Goal: Task Accomplishment & Management: Use online tool/utility

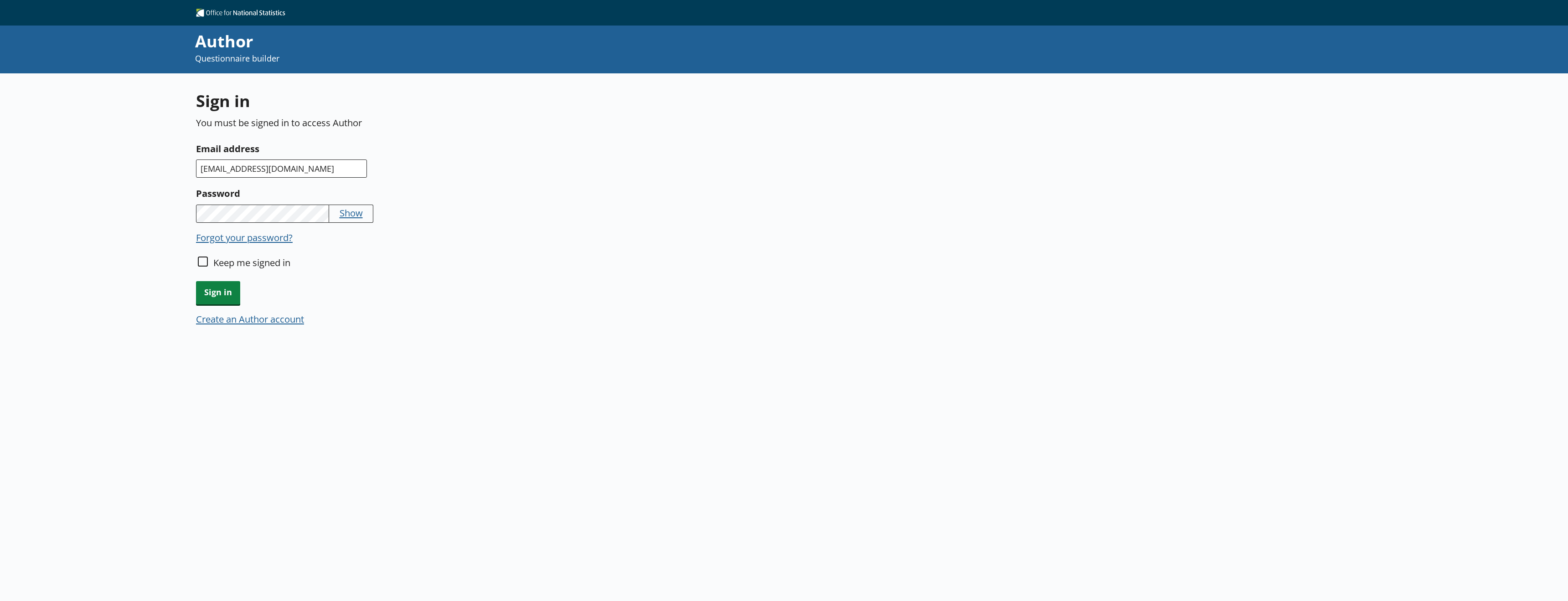
type input "[EMAIL_ADDRESS][DOMAIN_NAME]"
click at [200, 262] on input "Keep me signed in" at bounding box center [203, 262] width 10 height 10
checkbox input "true"
click at [219, 293] on span "Sign in" at bounding box center [218, 293] width 44 height 23
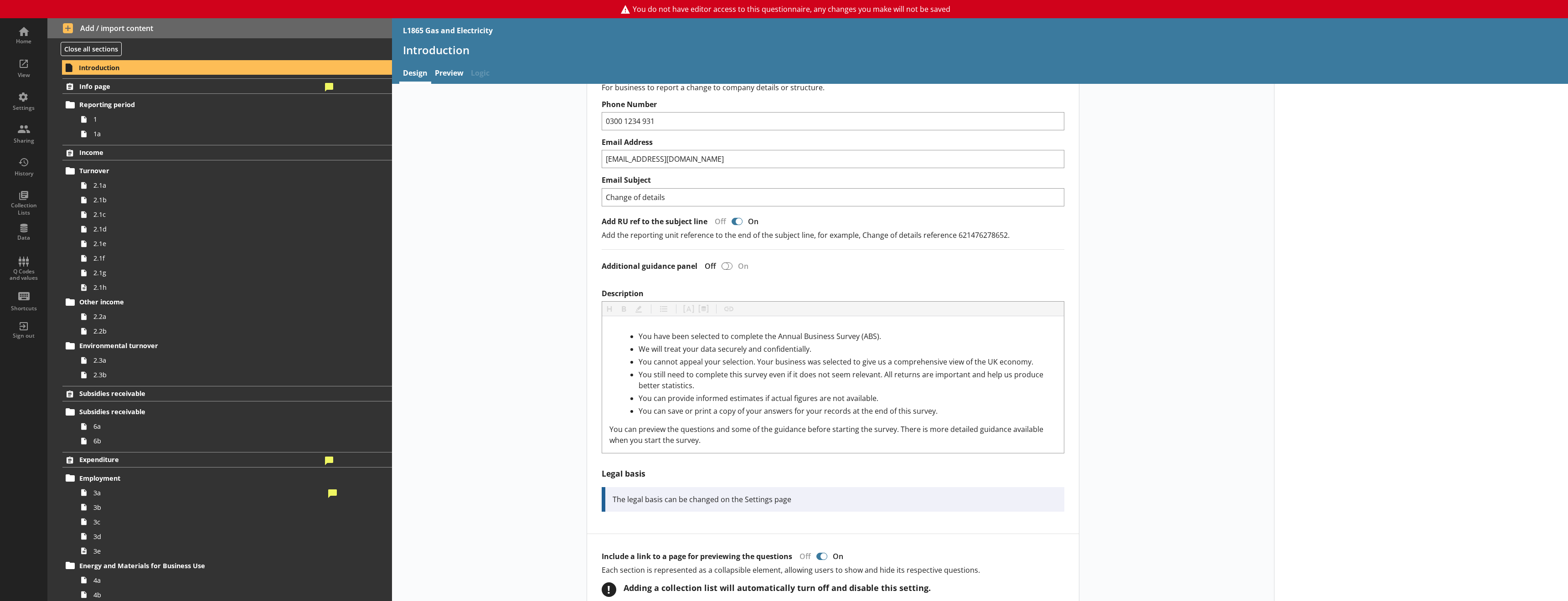
scroll to position [46, 0]
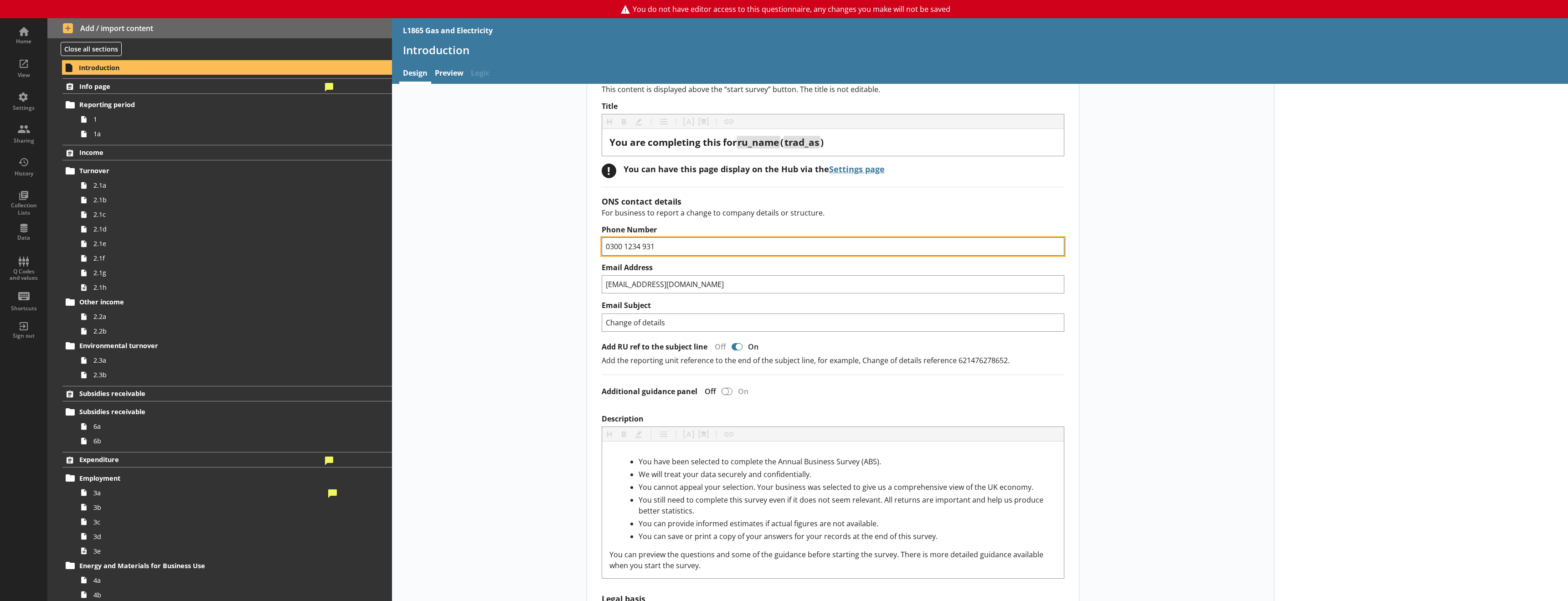
click at [677, 246] on input "0300 1234 931" at bounding box center [833, 246] width 463 height 18
click at [442, 74] on link "Preview" at bounding box center [449, 74] width 36 height 19
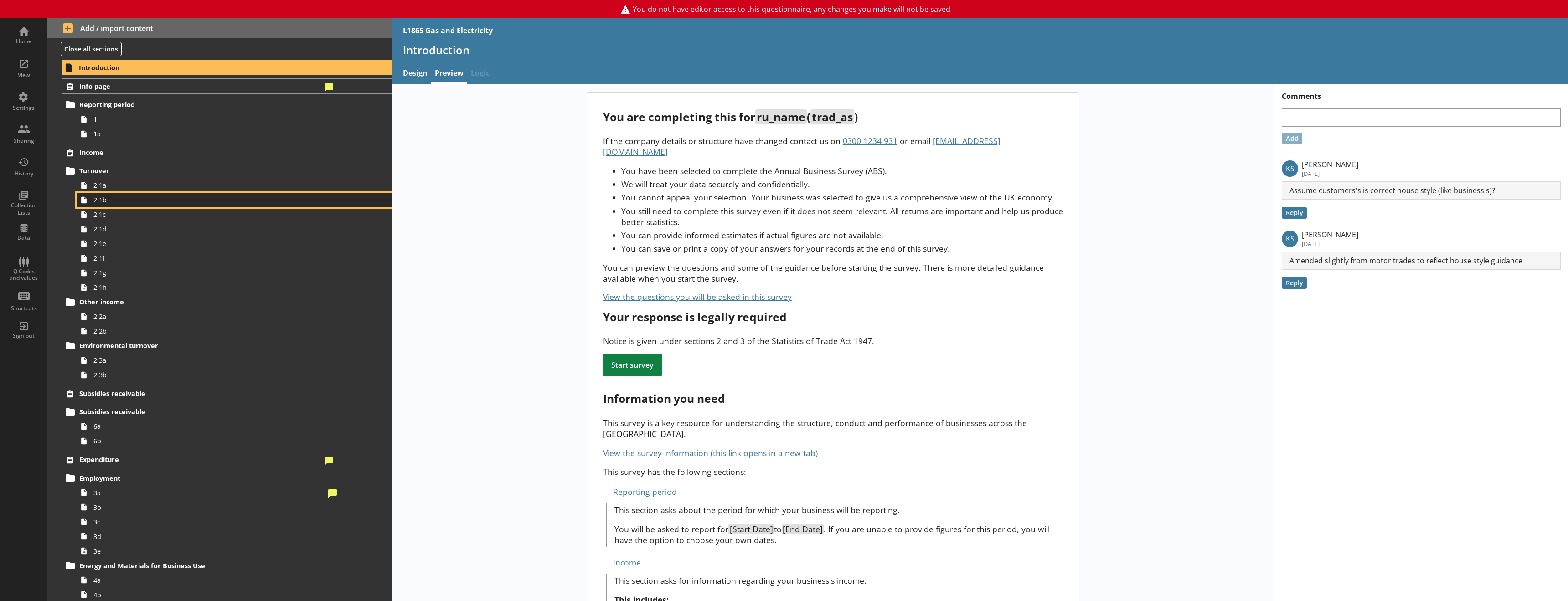
click at [164, 198] on span "2.1b" at bounding box center [209, 200] width 231 height 9
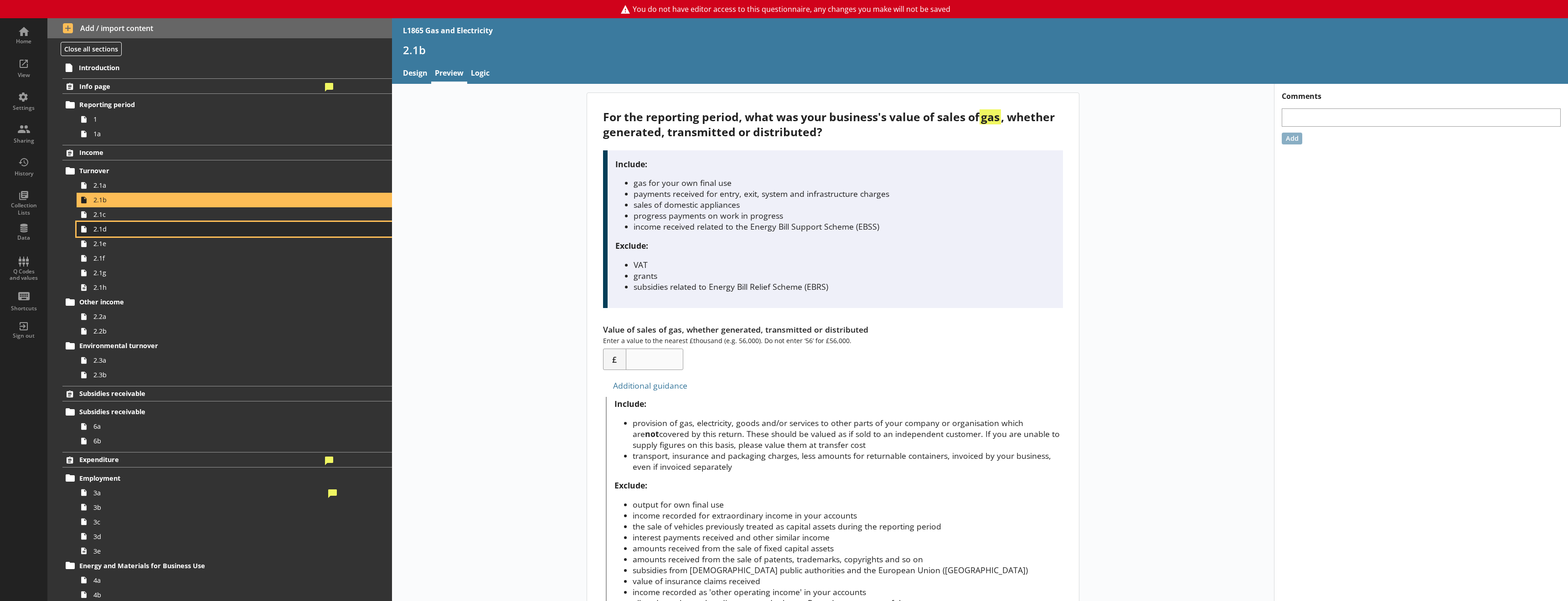
click at [129, 229] on span "2.1d" at bounding box center [209, 229] width 231 height 9
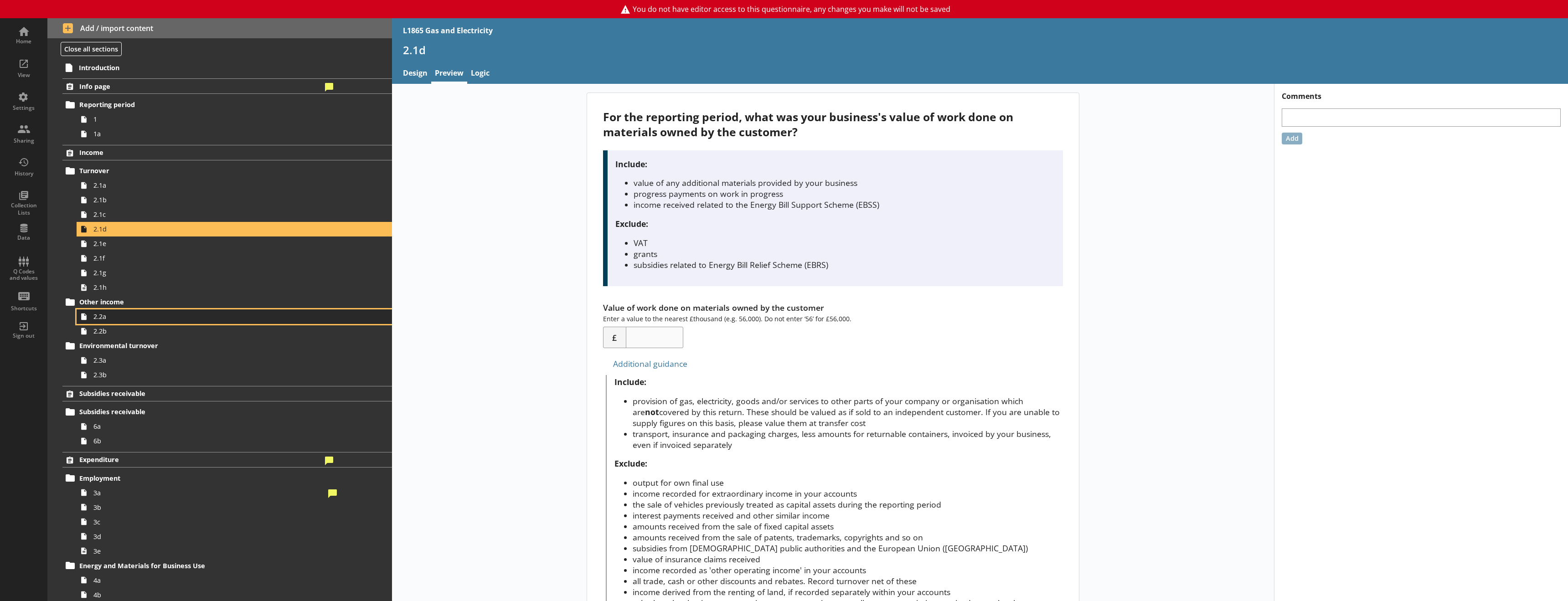
click at [136, 322] on link "2.2a" at bounding box center [234, 316] width 315 height 15
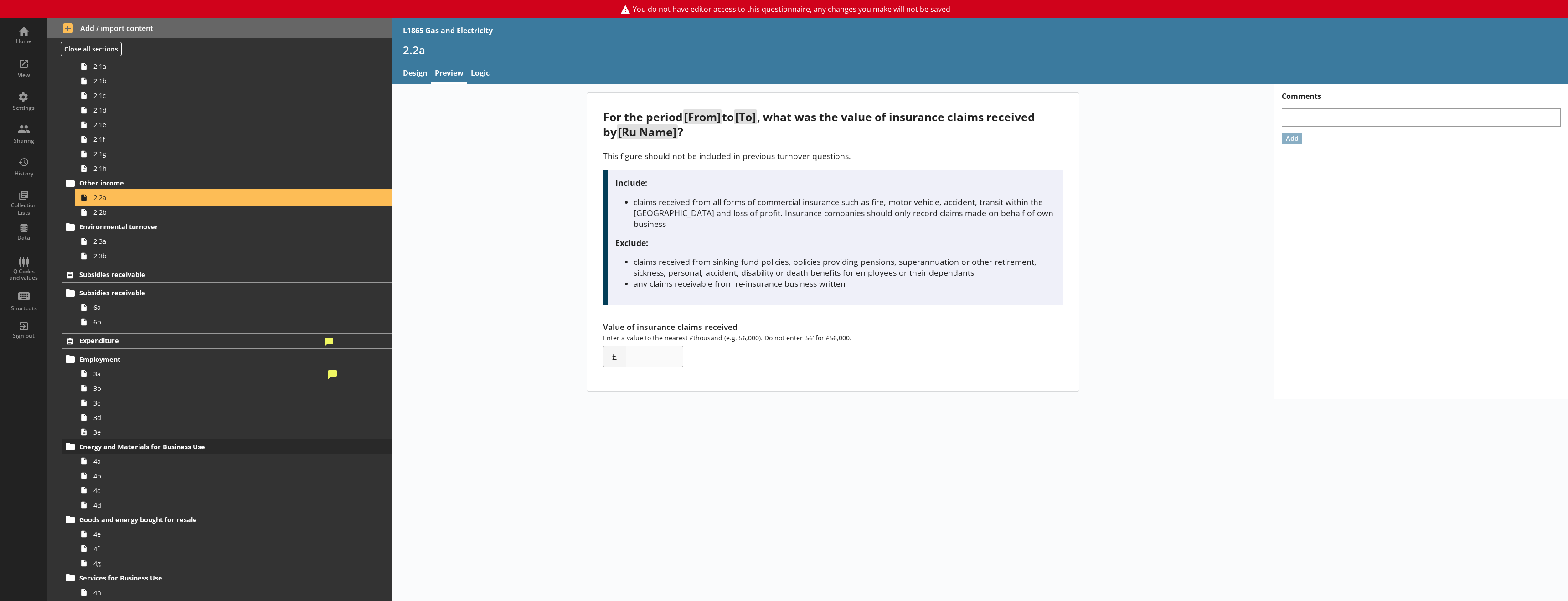
scroll to position [182, 0]
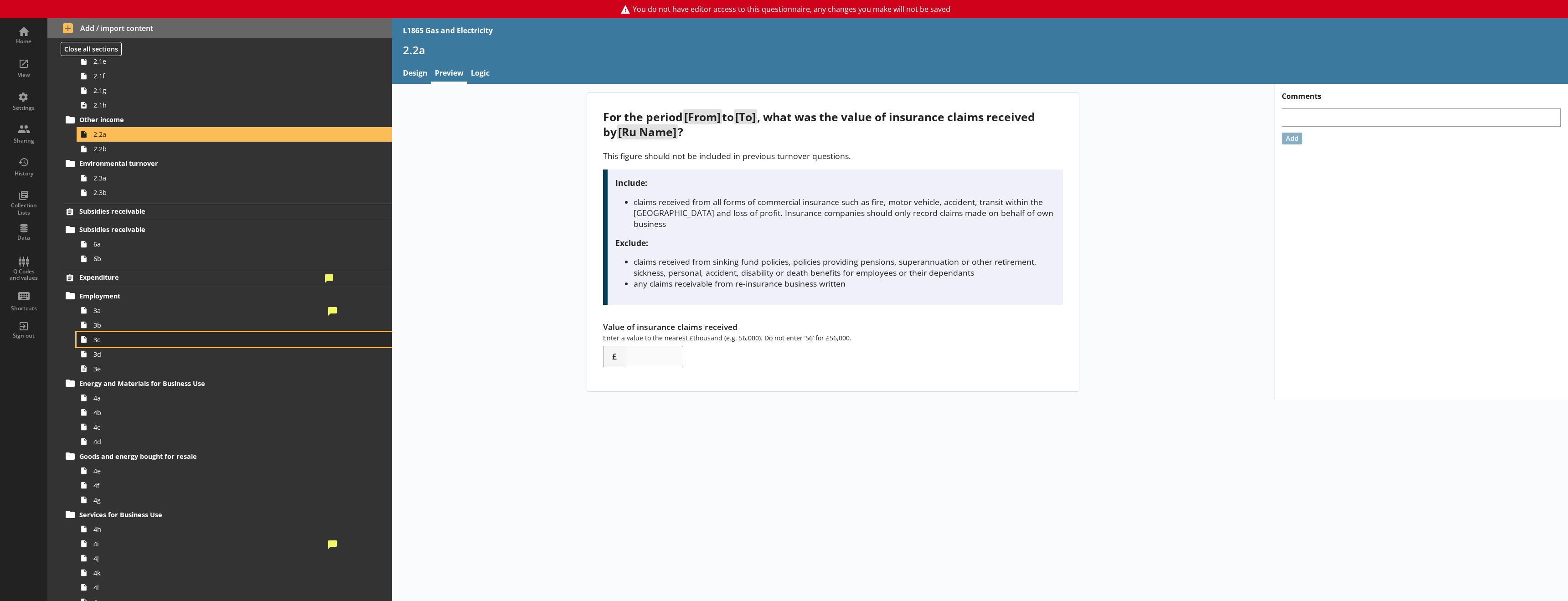
click at [134, 335] on link "3c" at bounding box center [234, 339] width 315 height 15
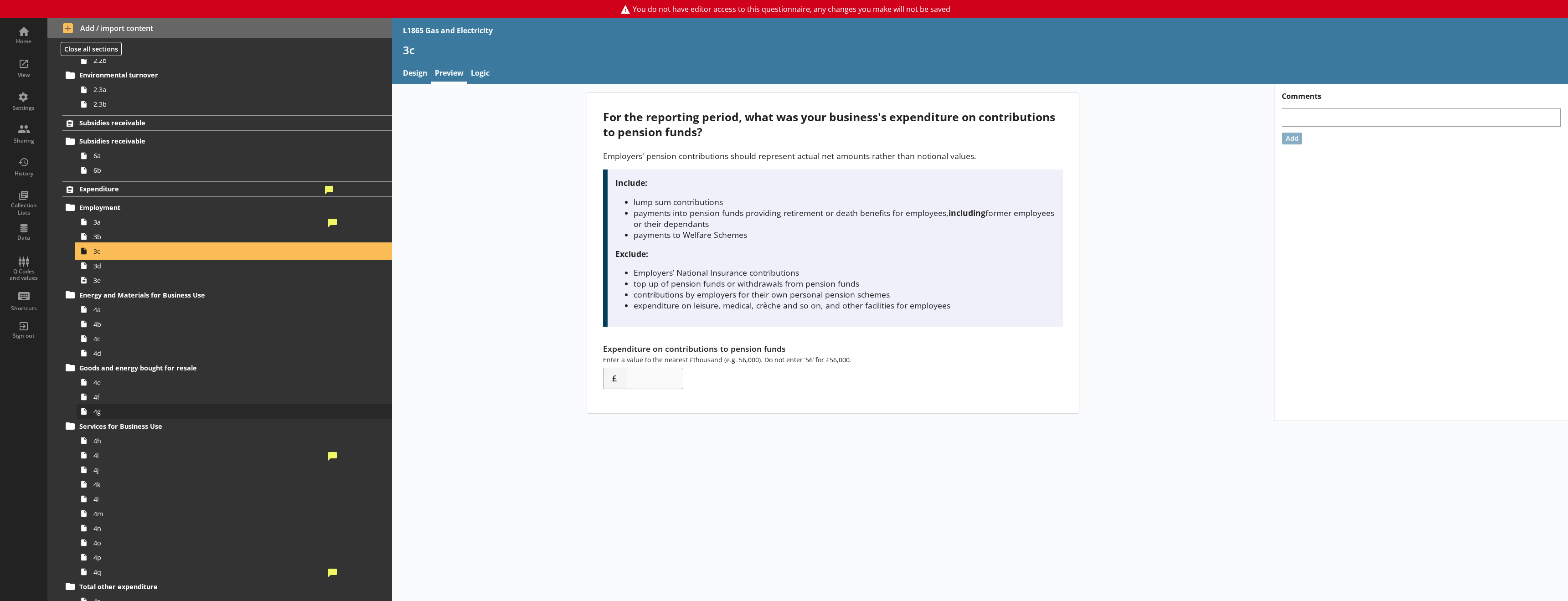
scroll to position [273, 0]
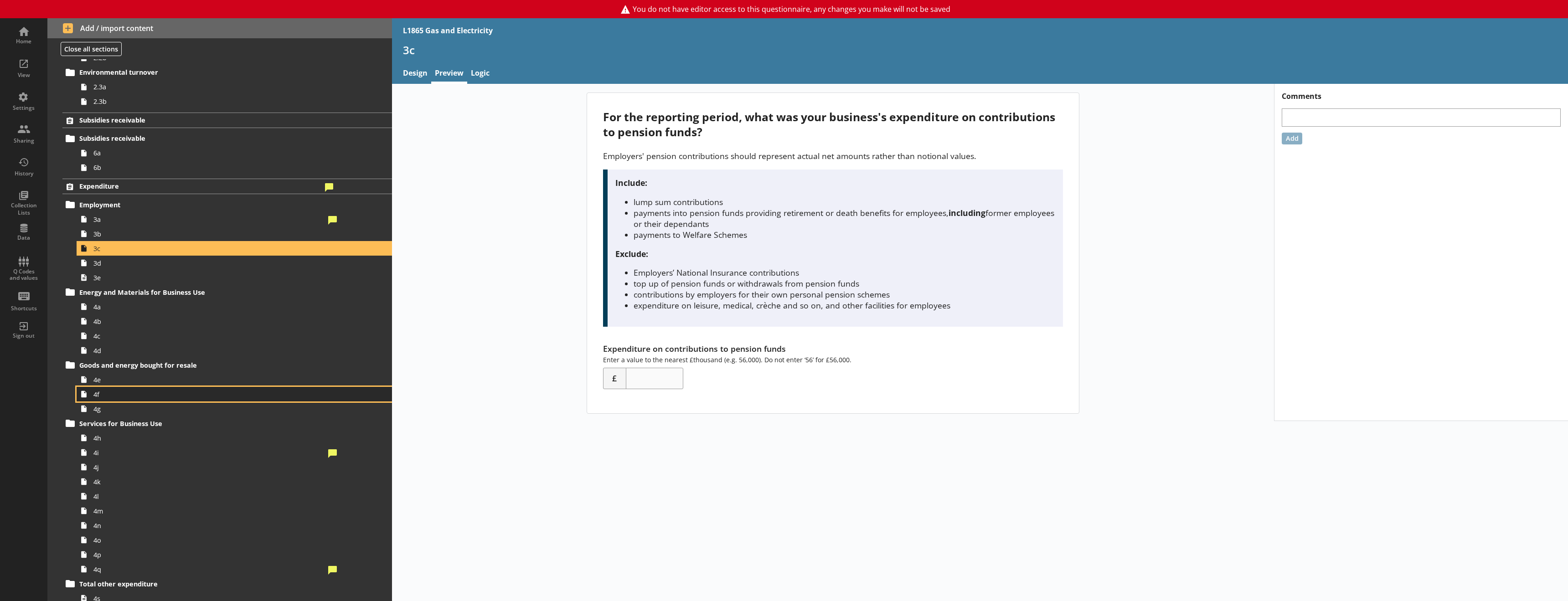
click at [124, 393] on span "4f" at bounding box center [209, 394] width 231 height 9
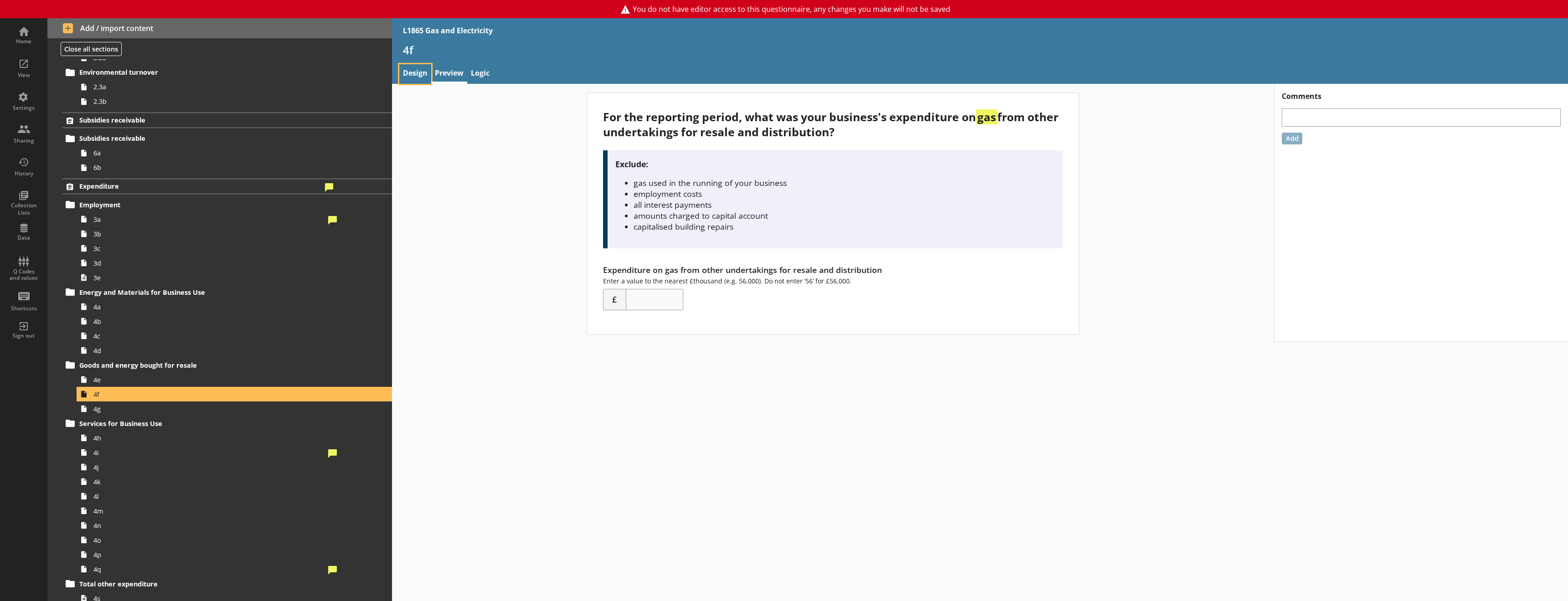
click at [418, 67] on link "Design" at bounding box center [415, 74] width 32 height 19
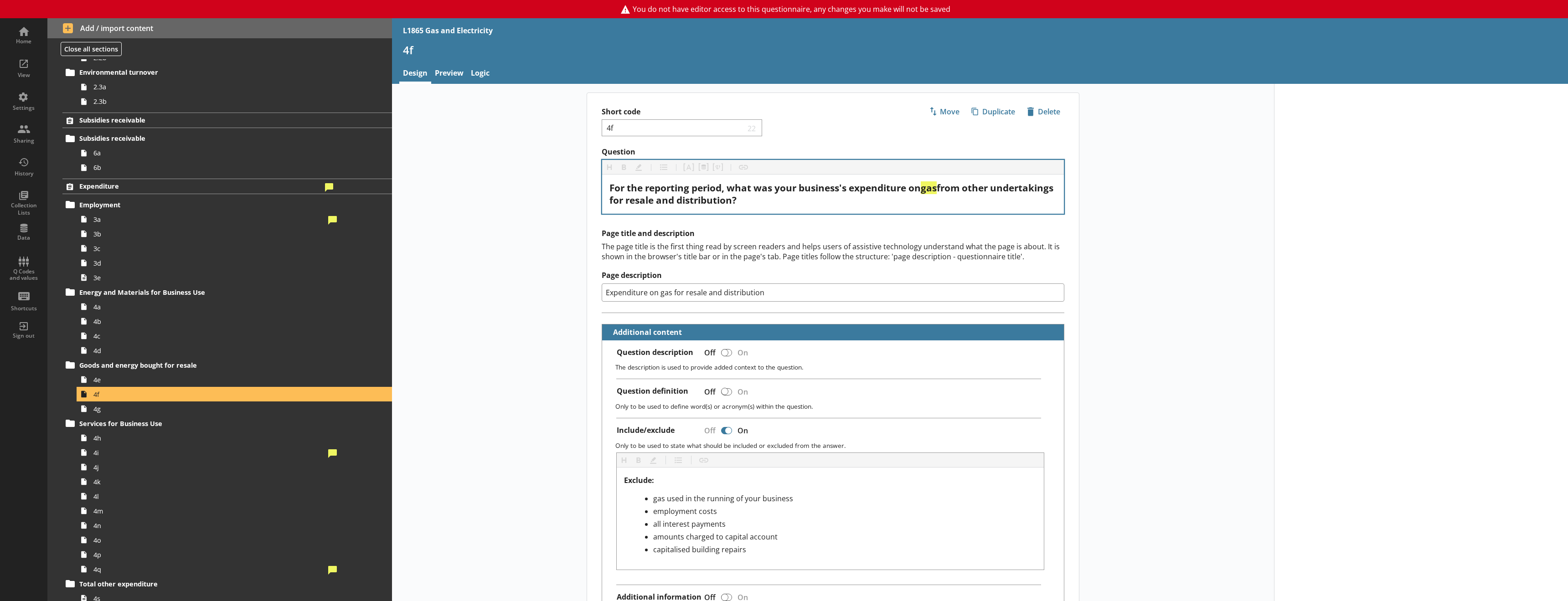
type textarea "x"
click at [485, 75] on link "Logic" at bounding box center [480, 74] width 26 height 19
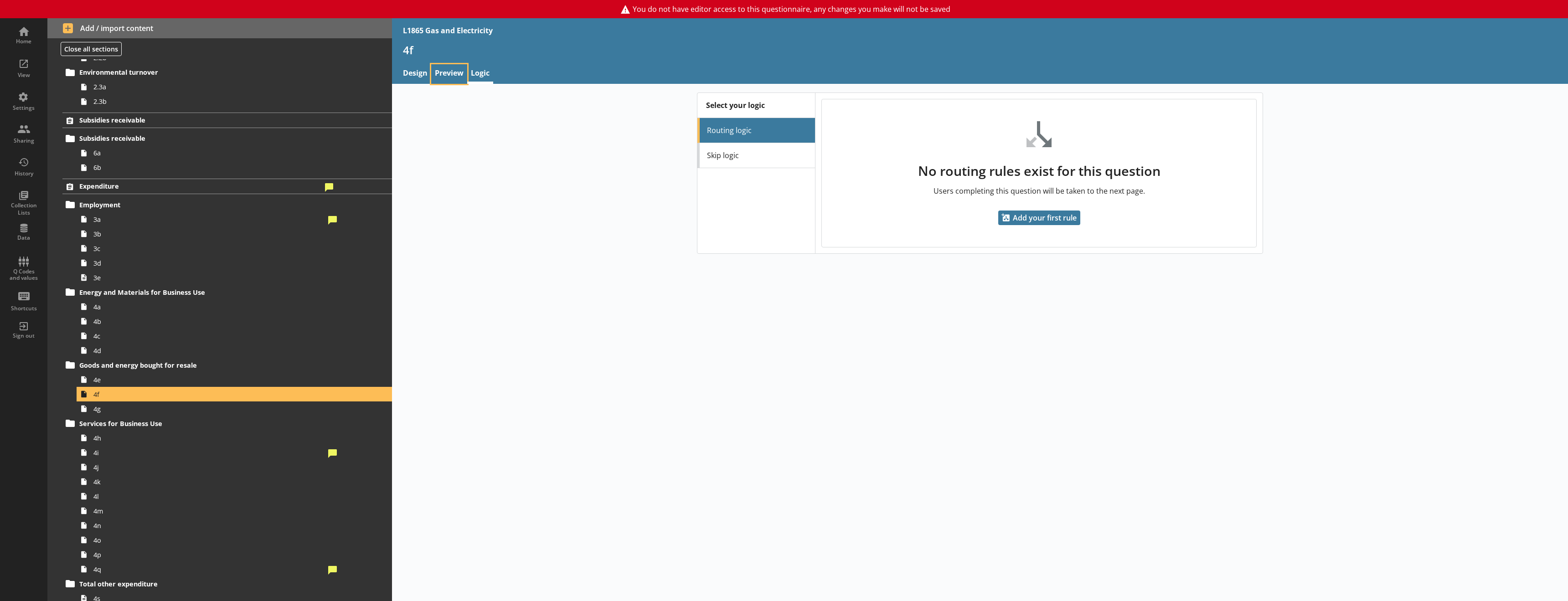
click at [450, 75] on link "Preview" at bounding box center [449, 74] width 36 height 19
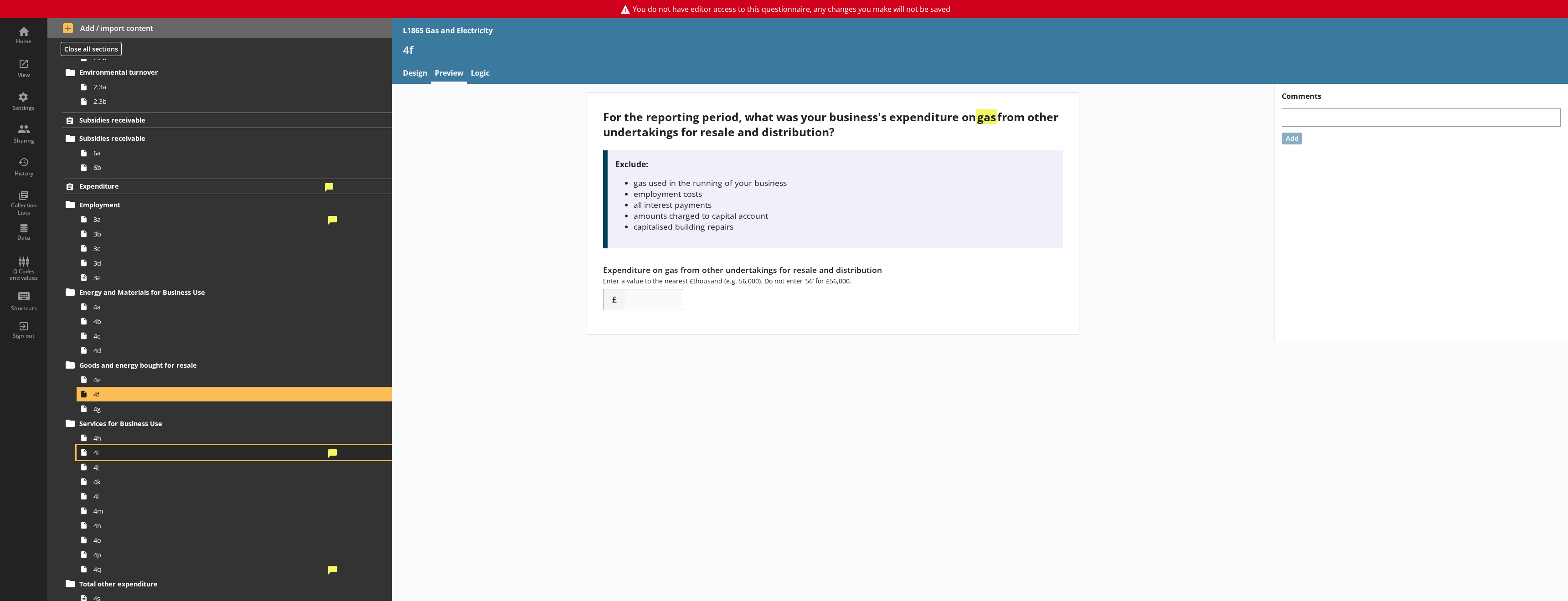
click at [155, 458] on link "4i" at bounding box center [234, 453] width 315 height 15
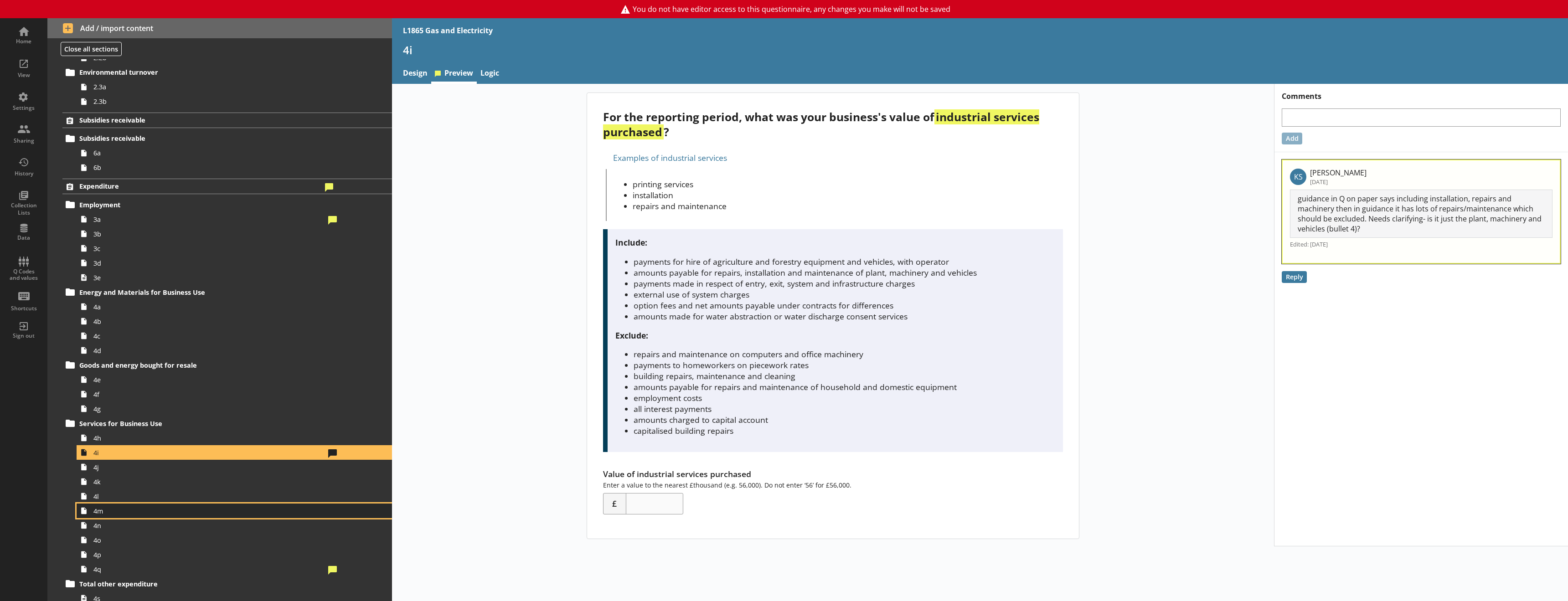
click at [150, 507] on span "4m" at bounding box center [209, 511] width 231 height 9
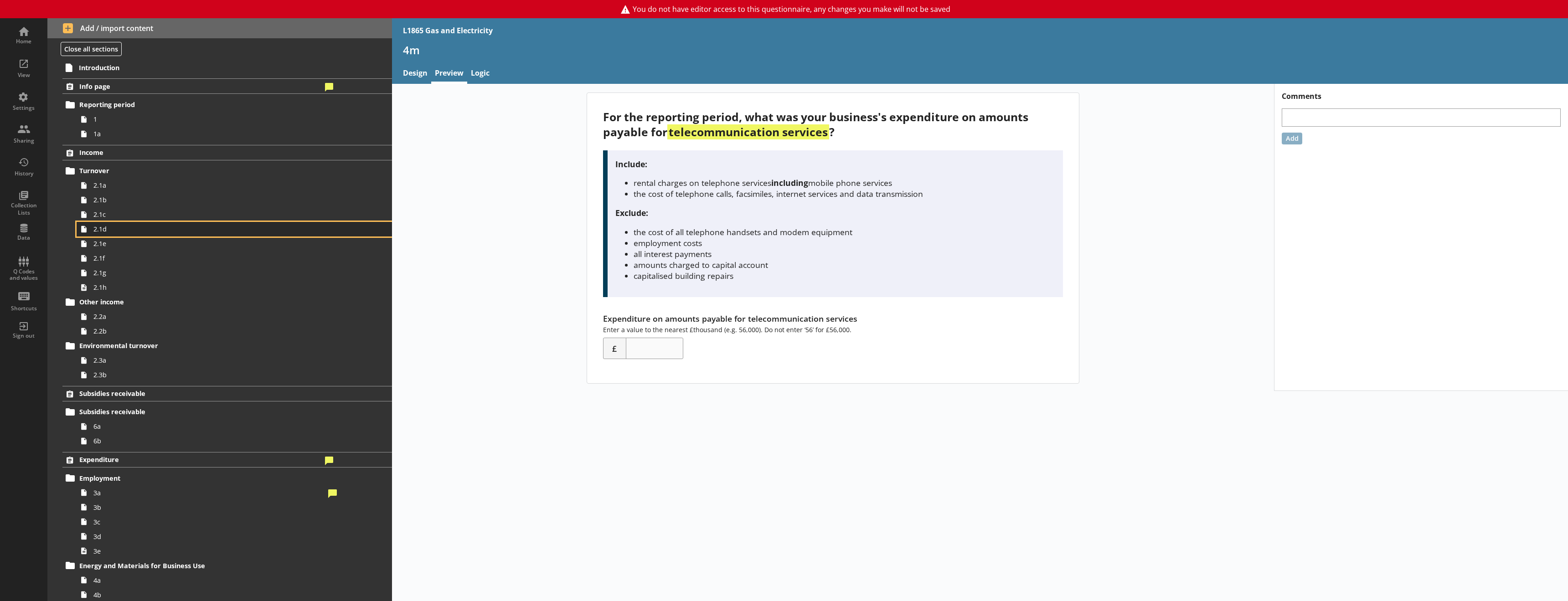
click at [149, 235] on link "2.1d" at bounding box center [234, 229] width 315 height 15
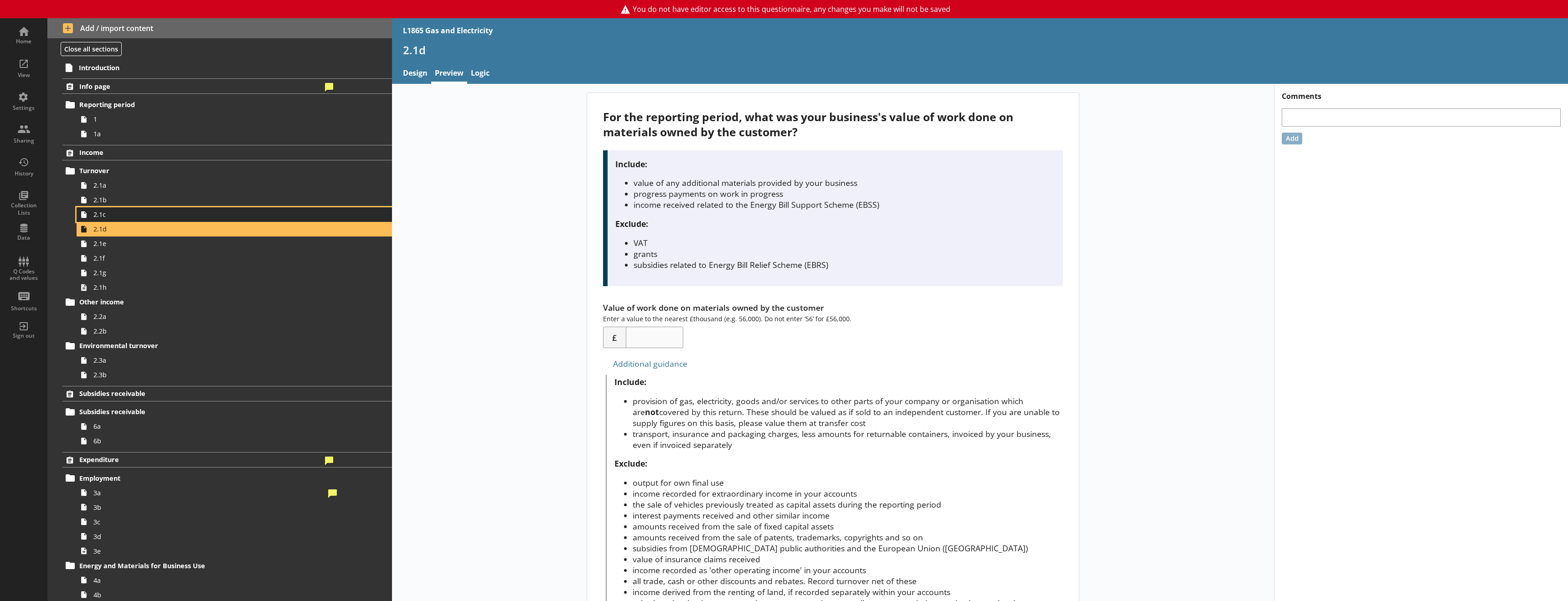
click at [150, 209] on link "2.1c" at bounding box center [234, 215] width 315 height 15
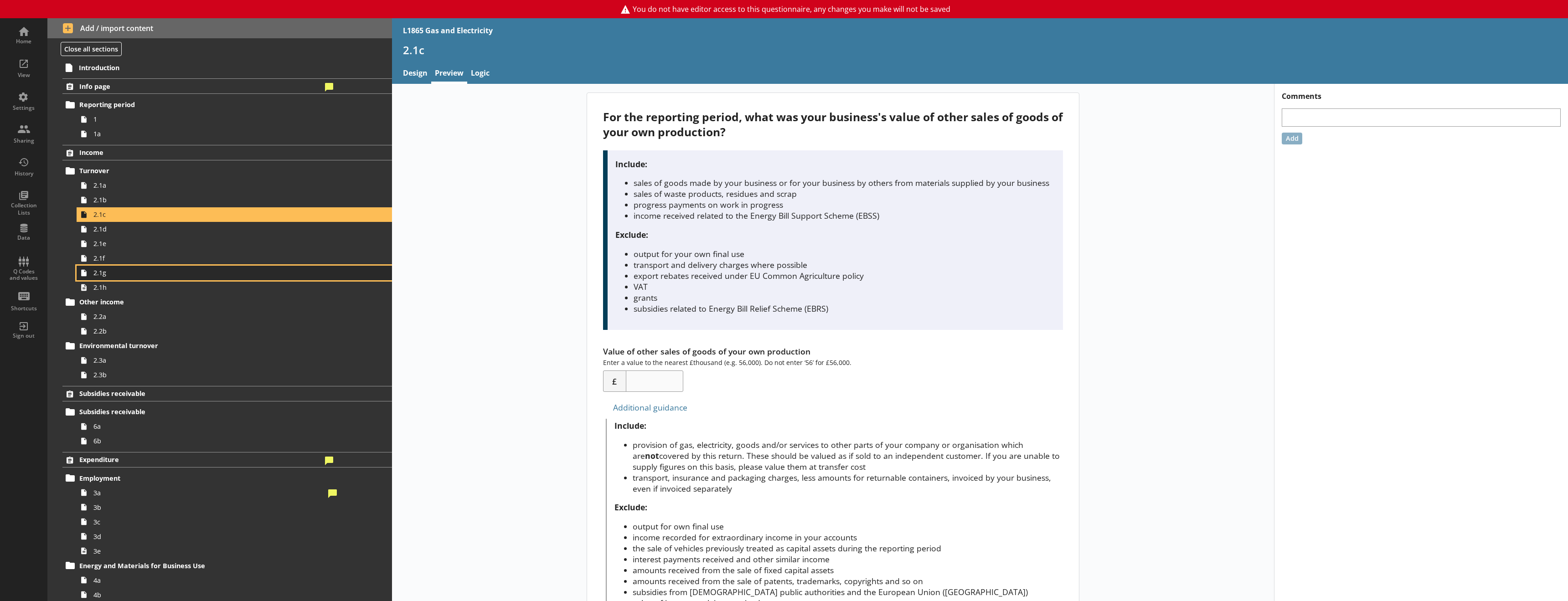
click at [150, 268] on span "2.1g" at bounding box center [209, 273] width 231 height 9
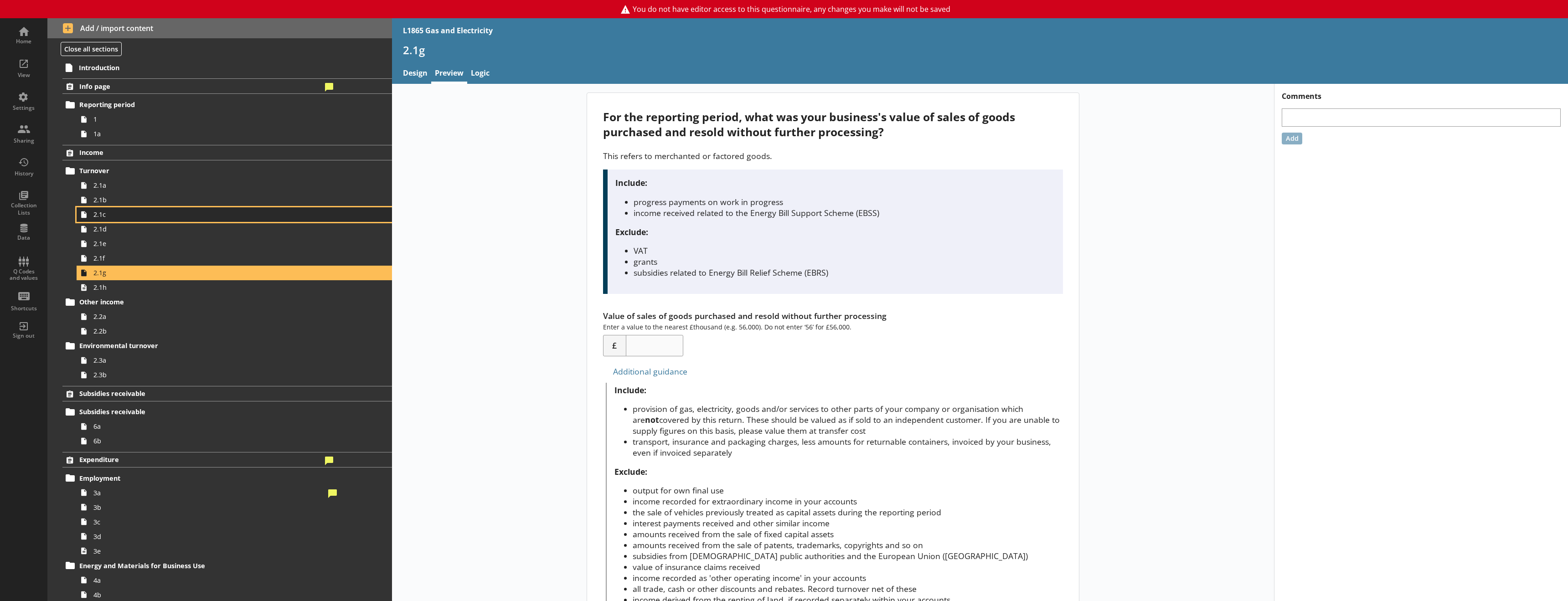
click at [143, 212] on span "2.1c" at bounding box center [209, 214] width 231 height 9
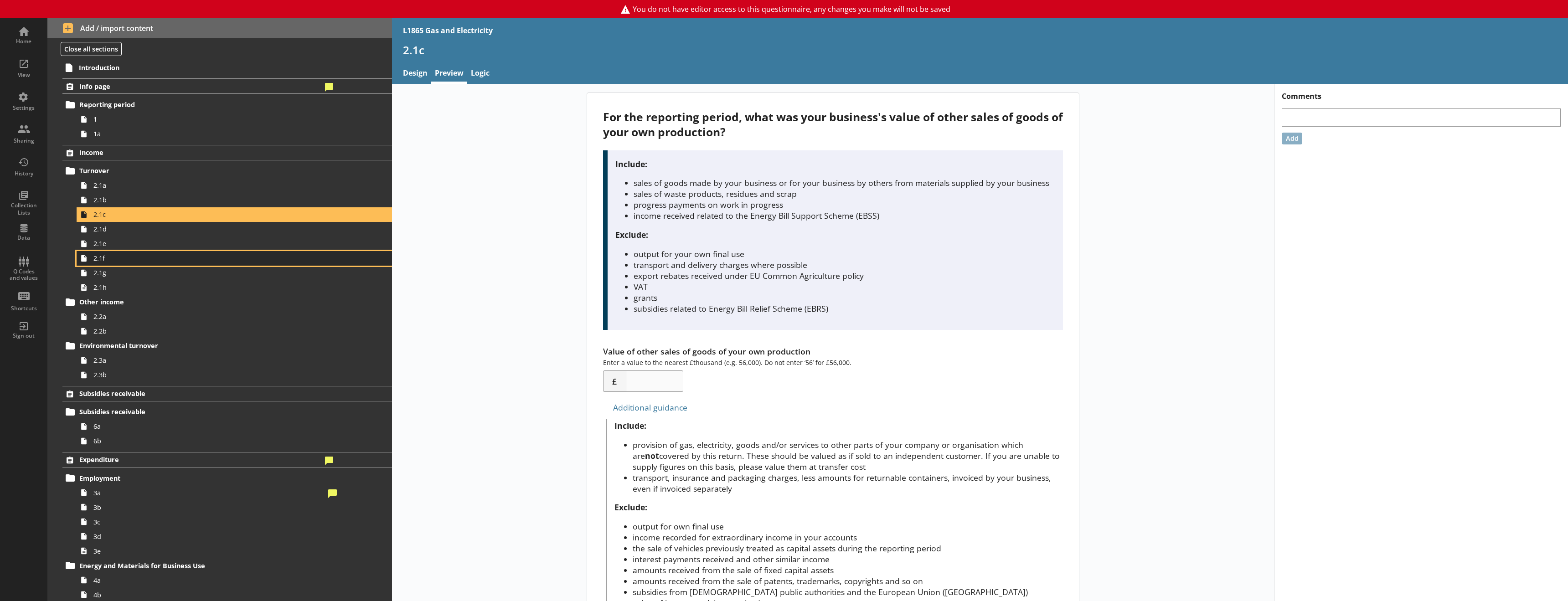
click at [144, 253] on link "2.1f" at bounding box center [234, 259] width 315 height 15
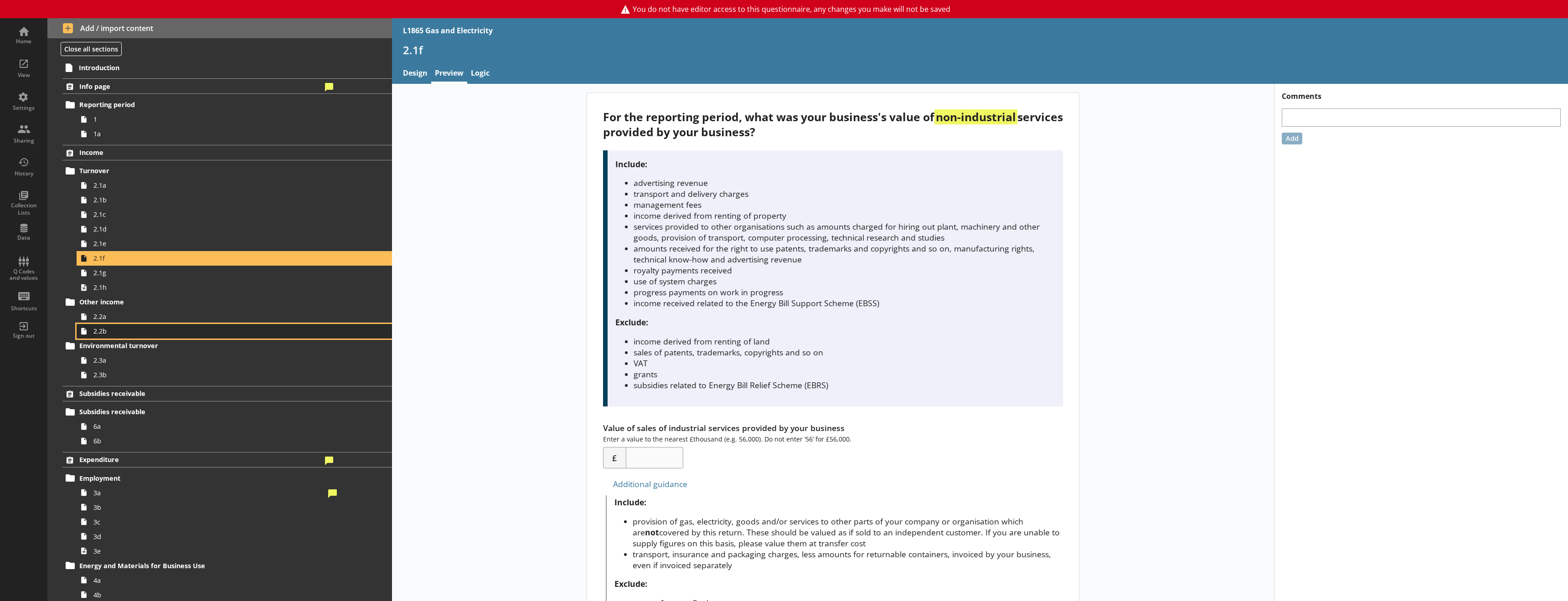
click at [141, 324] on link "2.2b" at bounding box center [234, 331] width 315 height 15
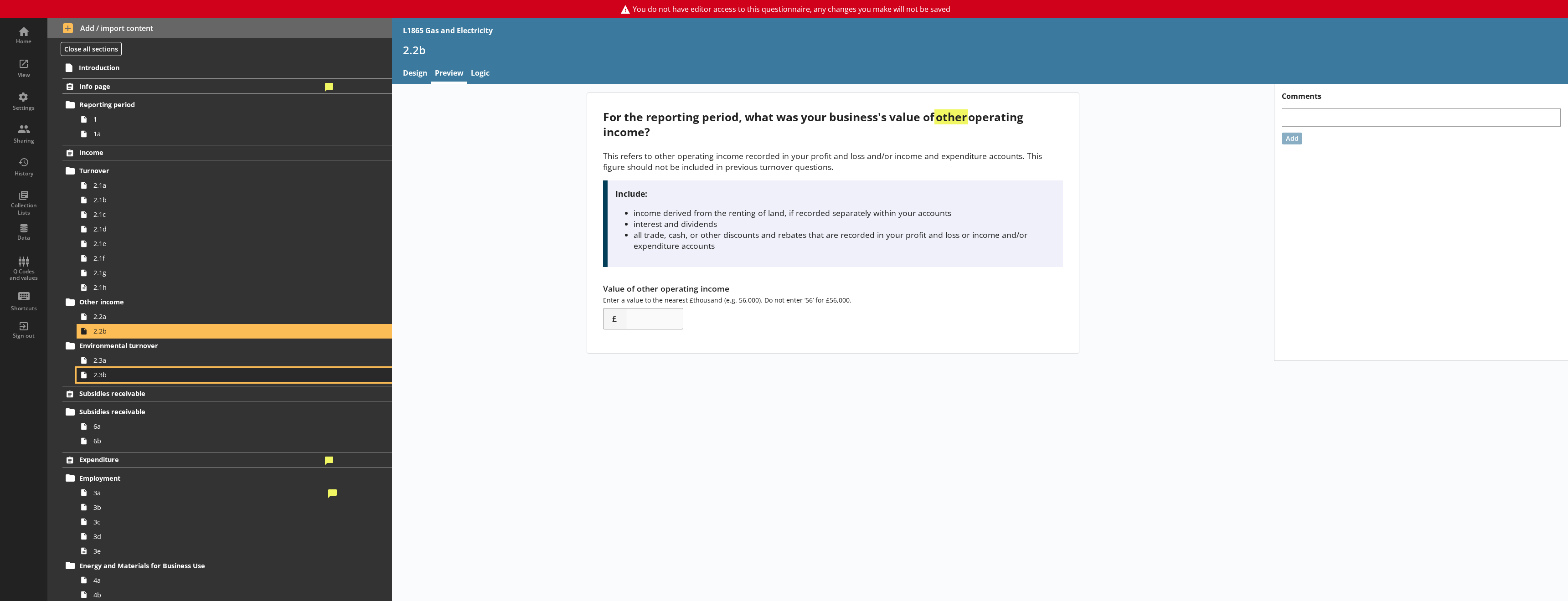
click at [135, 370] on link "2.3b" at bounding box center [234, 375] width 315 height 15
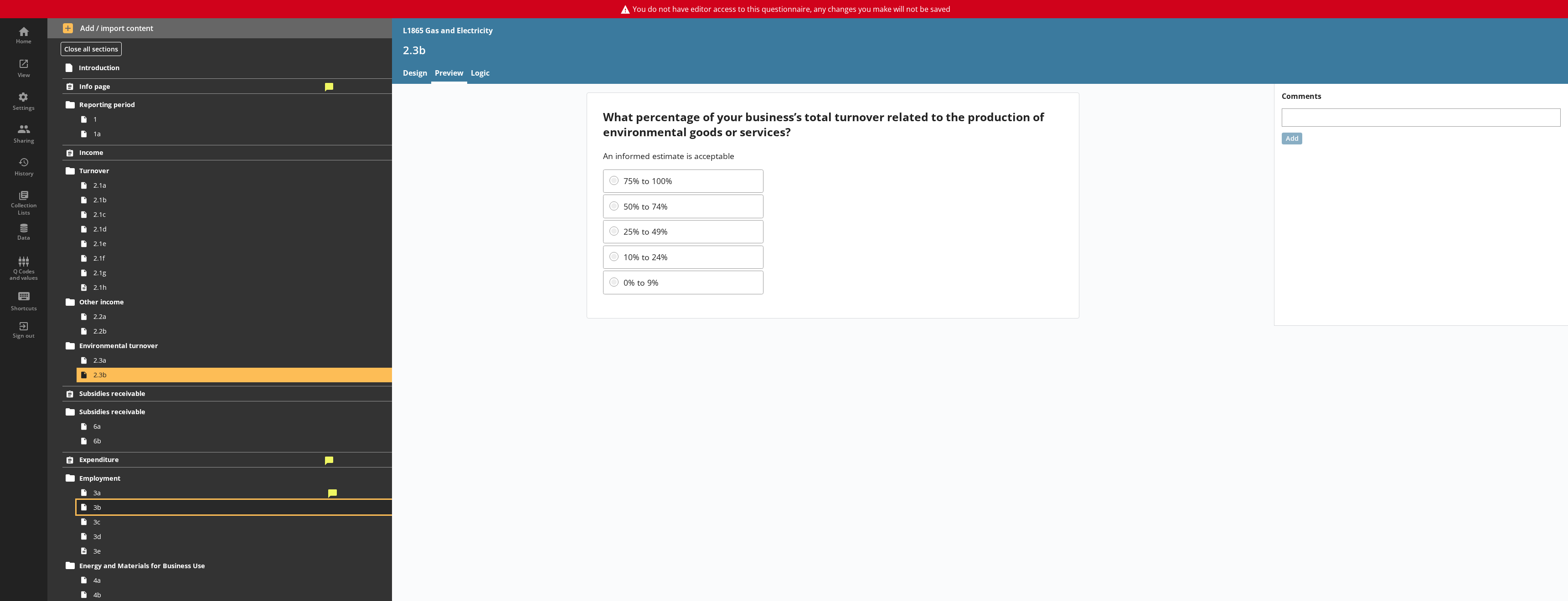
click at [119, 512] on link "3b" at bounding box center [234, 507] width 315 height 15
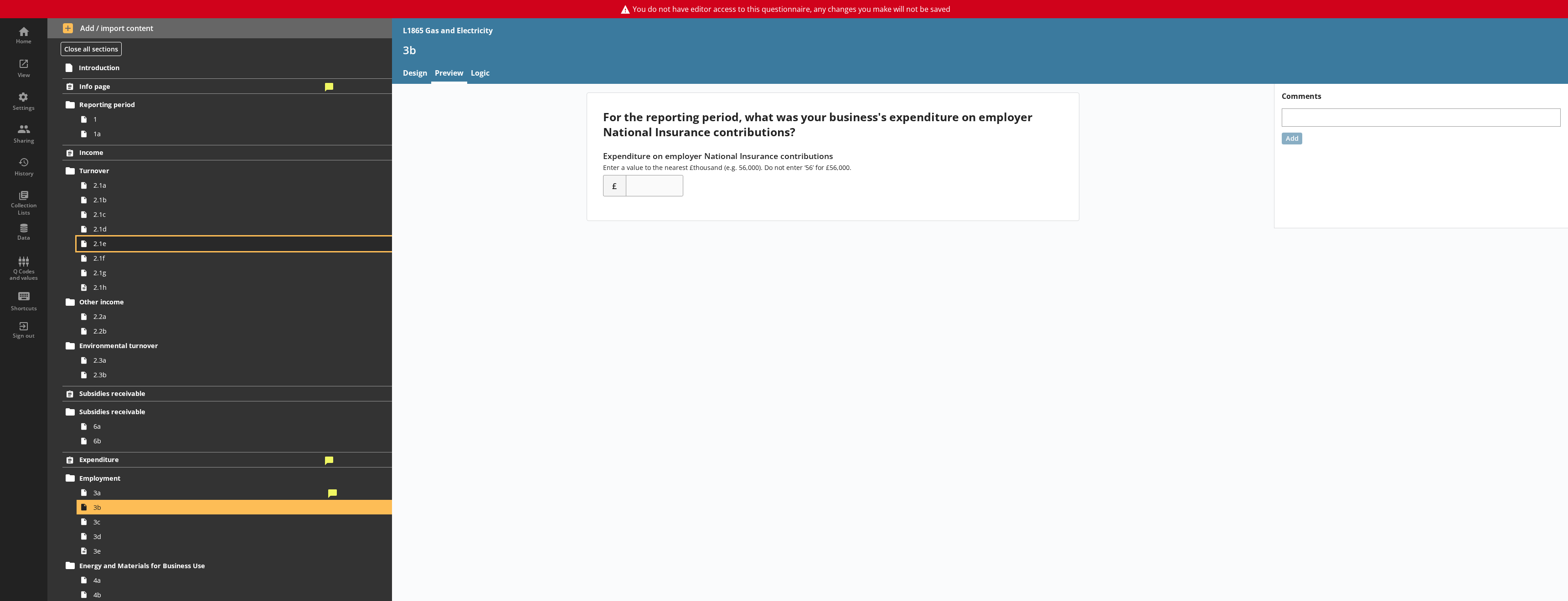
click at [136, 248] on span "2.1e" at bounding box center [209, 243] width 231 height 9
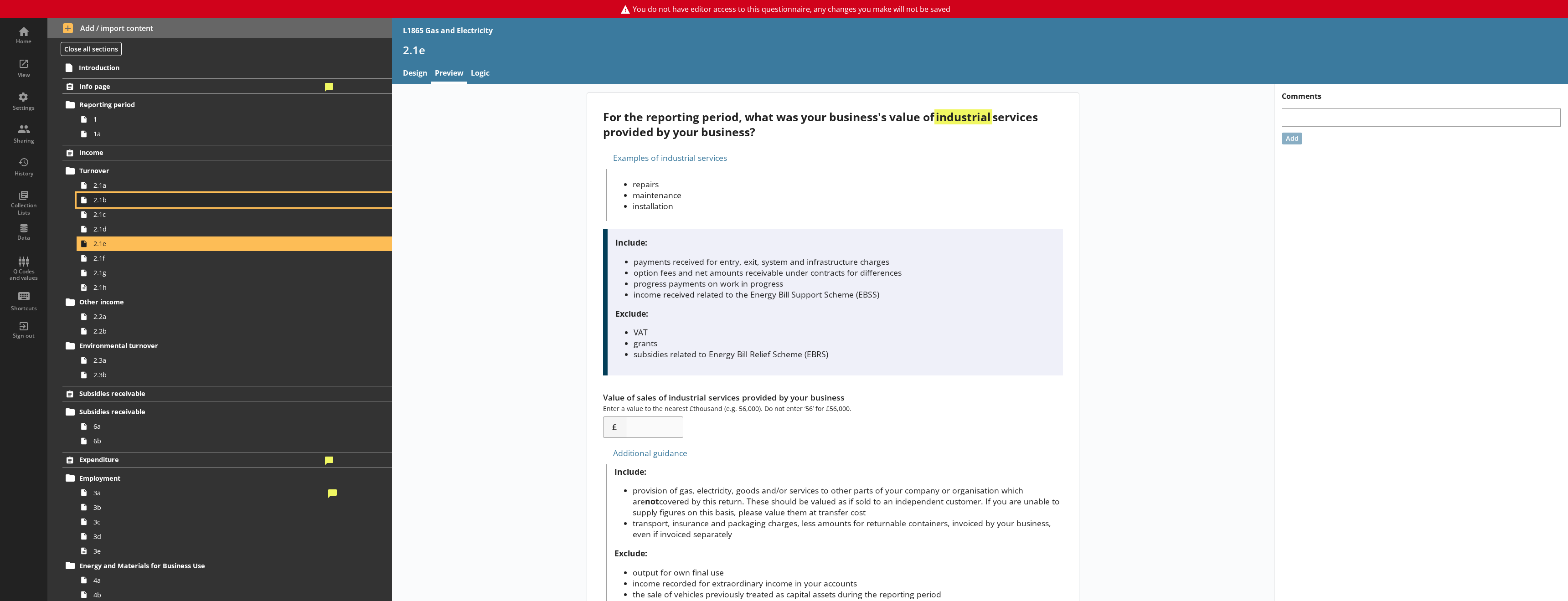
click at [124, 197] on span "2.1b" at bounding box center [209, 200] width 231 height 9
